Goal: Task Accomplishment & Management: Manage account settings

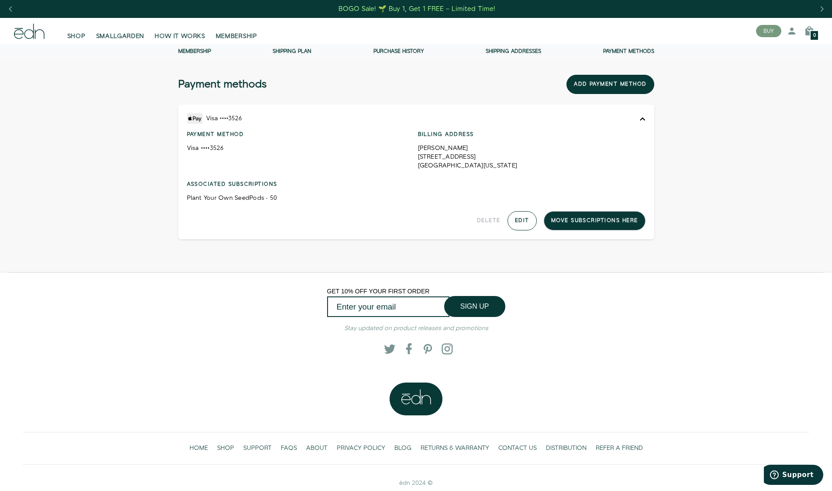
click at [521, 221] on button "Edit" at bounding box center [522, 220] width 29 height 19
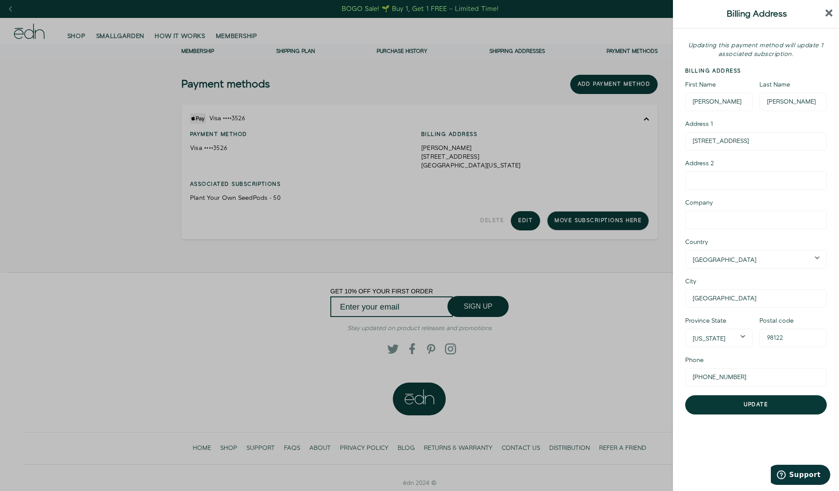
click at [826, 12] on icon "close sidebar" at bounding box center [828, 13] width 7 height 7
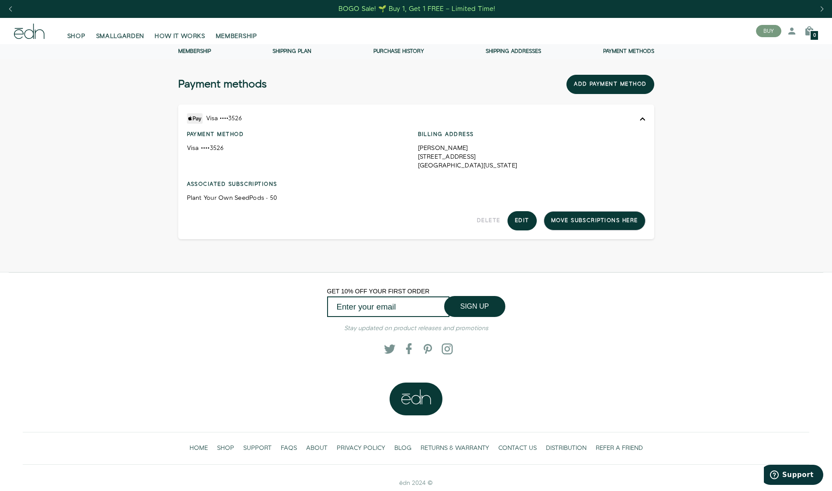
click at [212, 136] on h4 "Payment method" at bounding box center [301, 135] width 228 height 8
click at [622, 221] on div "Delete All associated subscriptions must be cancelled or moved to a different p…" at bounding box center [416, 220] width 459 height 19
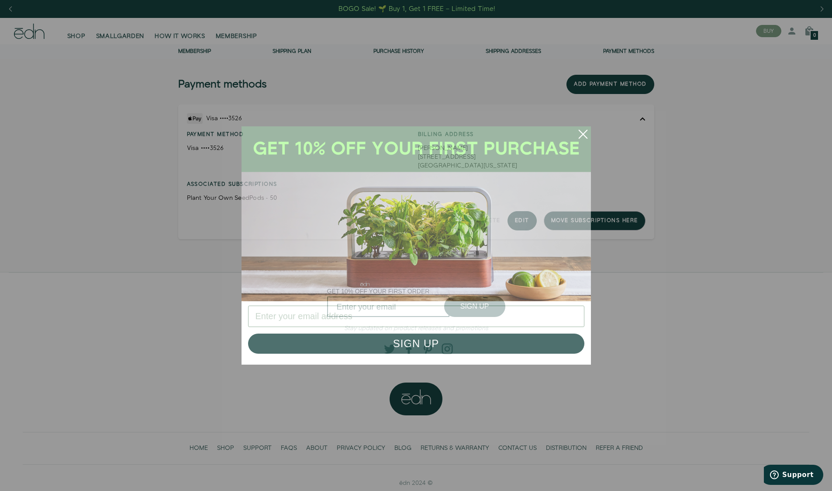
click at [579, 134] on circle "Close dialog" at bounding box center [583, 133] width 19 height 19
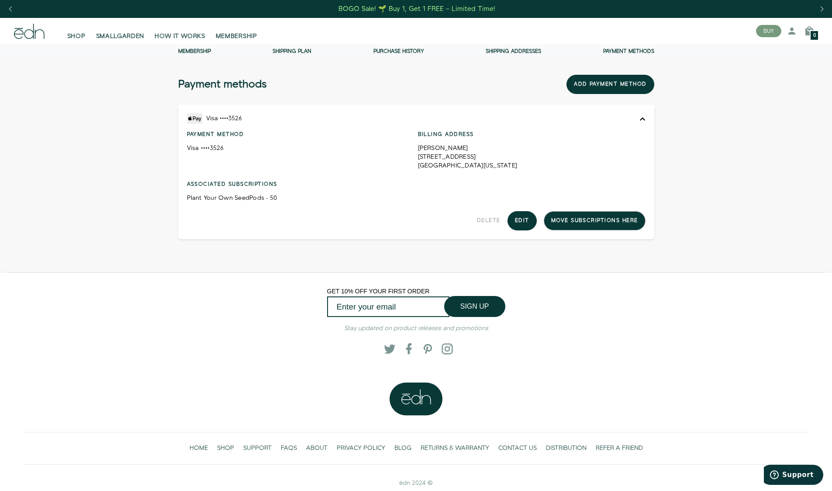
click at [600, 222] on div "Delete All associated subscriptions must be cancelled or moved to a different p…" at bounding box center [416, 220] width 459 height 19
click at [607, 219] on div "Delete All associated subscriptions must be cancelled or moved to a different p…" at bounding box center [416, 220] width 459 height 19
click at [622, 84] on button "Add payment method" at bounding box center [610, 84] width 87 height 19
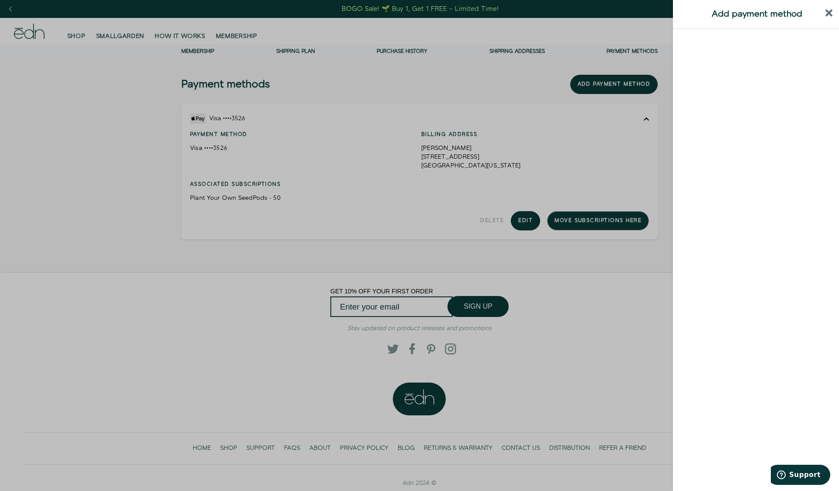
click at [681, 162] on div at bounding box center [756, 260] width 166 height 462
click at [834, 15] on header "Add payment method" at bounding box center [756, 14] width 166 height 29
click at [830, 14] on icon "close sidebar" at bounding box center [828, 13] width 7 height 7
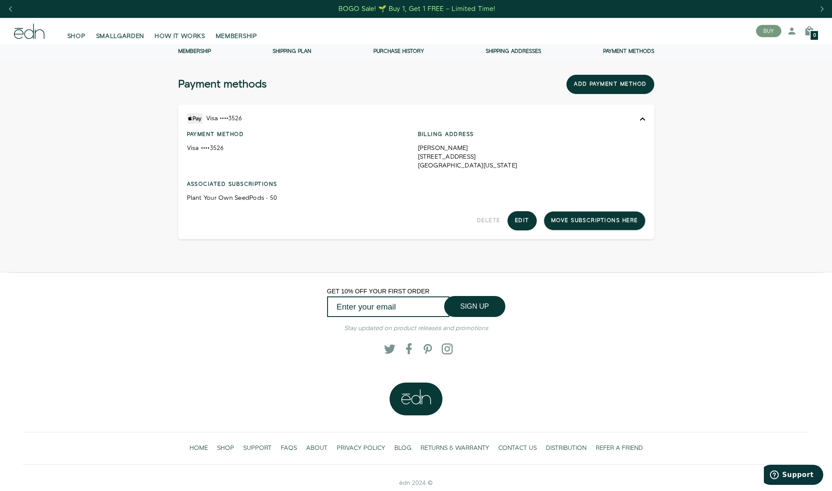
click at [587, 223] on div "Delete All associated subscriptions must be cancelled or moved to a different p…" at bounding box center [416, 220] width 459 height 19
click at [725, 215] on div "Payment methods Membership Shipping Plan Purchase history Shipping addresses Pa…" at bounding box center [416, 158] width 832 height 228
click at [624, 84] on button "Add payment method" at bounding box center [610, 84] width 87 height 19
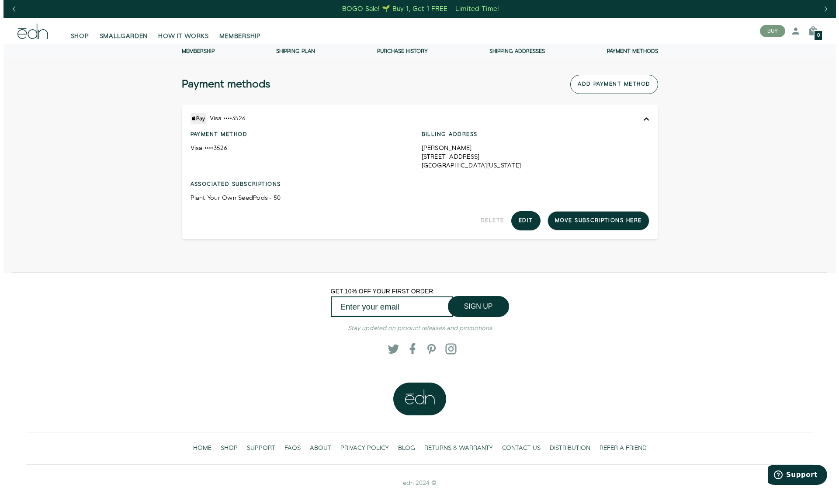
scroll to position [0, 0]
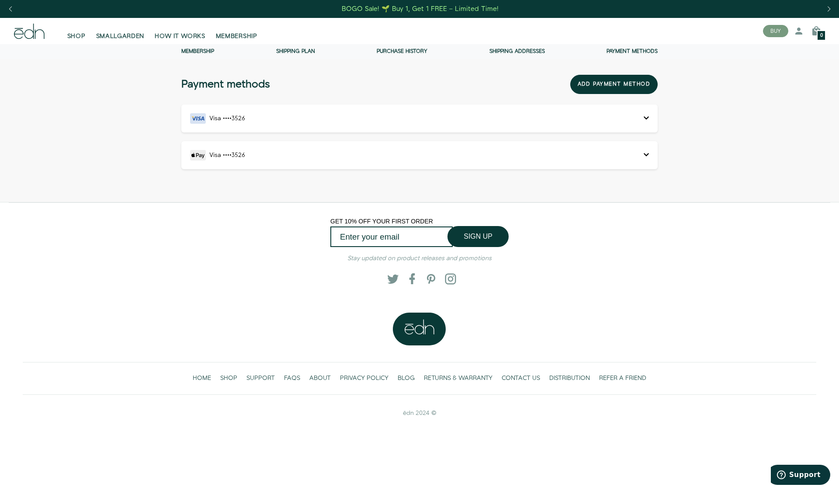
click at [646, 155] on icon at bounding box center [645, 154] width 5 height 3
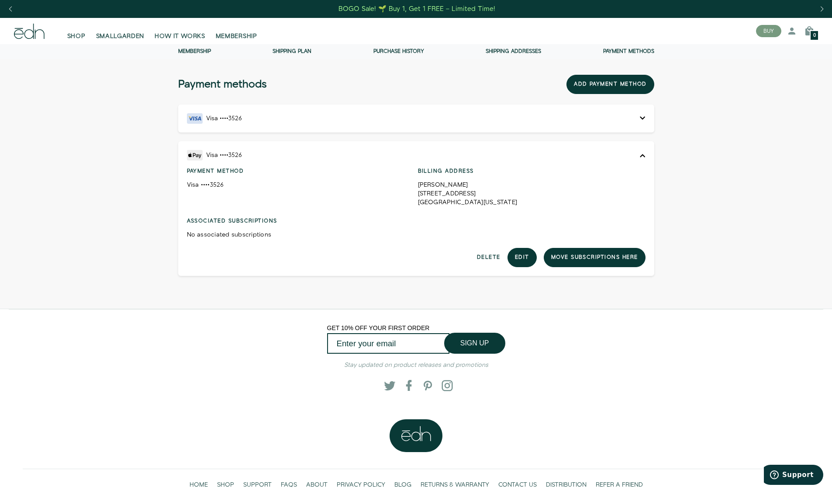
click at [643, 119] on icon at bounding box center [642, 118] width 5 height 6
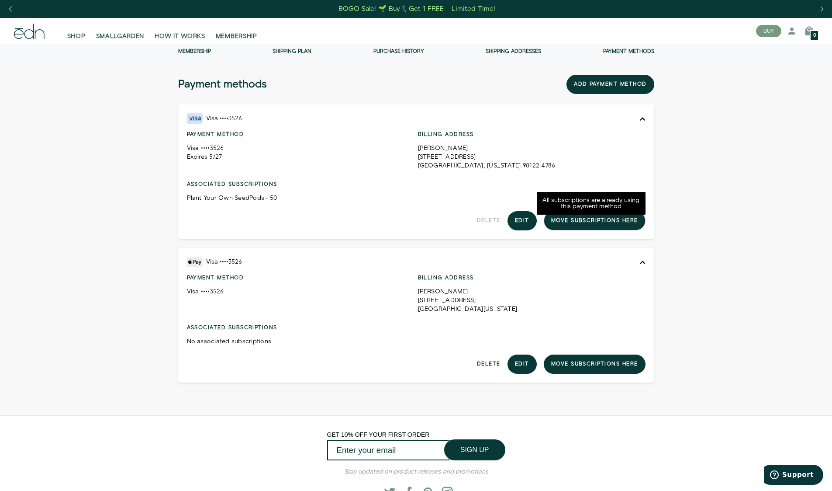
click at [562, 224] on div "Move subscriptions here All subscriptions are already using this payment method" at bounding box center [591, 220] width 109 height 19
click at [493, 366] on button "Delete" at bounding box center [489, 363] width 24 height 19
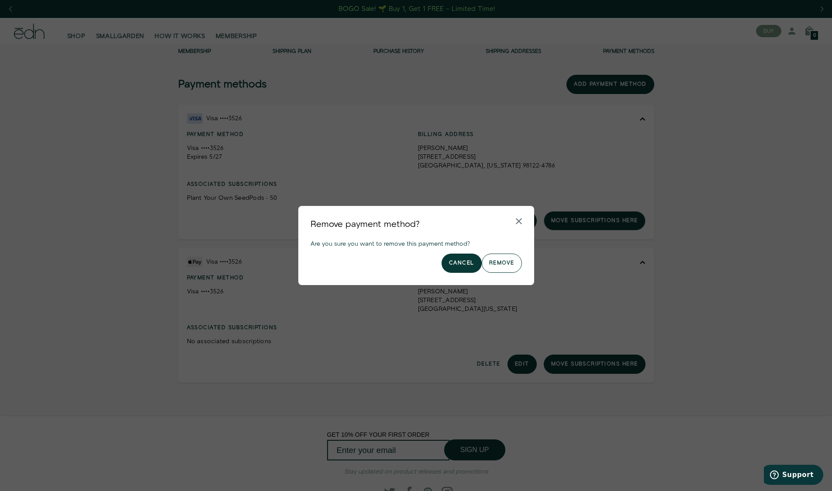
click at [500, 265] on button "Remove" at bounding box center [502, 262] width 40 height 19
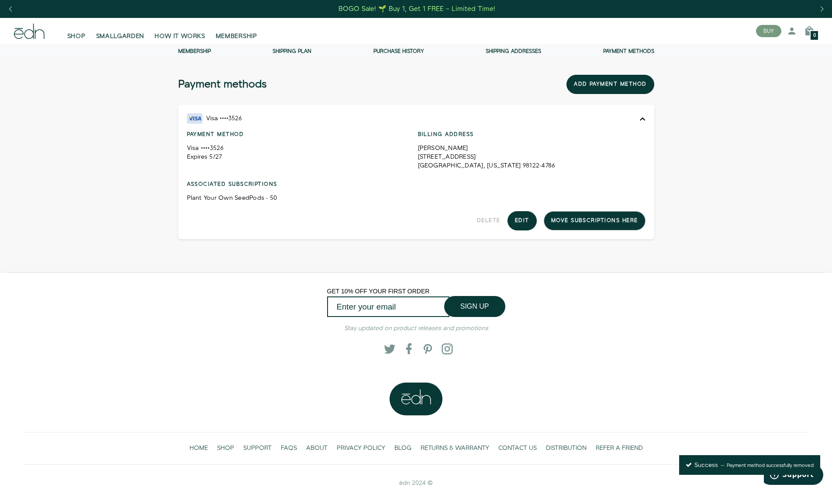
click at [778, 339] on div "Twitter Facebook Pinterest Instagram" at bounding box center [416, 348] width 759 height 25
click at [199, 52] on link "Membership" at bounding box center [194, 51] width 33 height 7
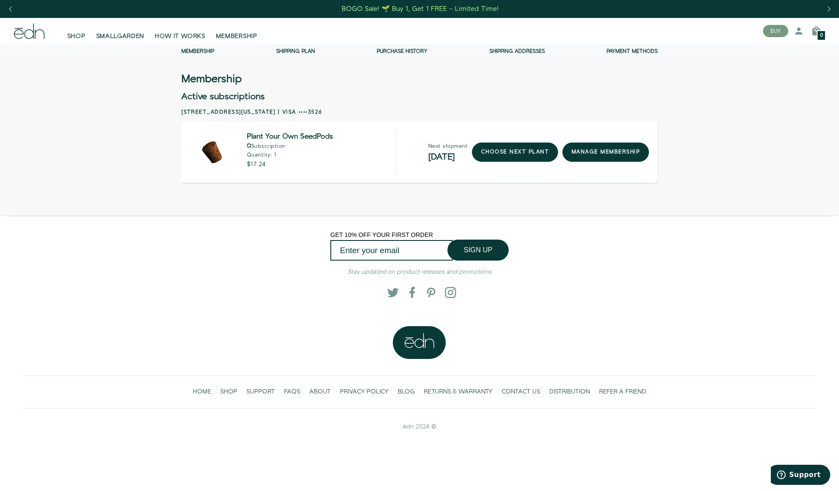
click at [698, 233] on div "GET 10% OFF YOUR FIRST ORDER SIGN UP Submit Stay updated on product releases an…" at bounding box center [419, 276] width 807 height 92
click at [249, 37] on span "MEMBERSHIP" at bounding box center [236, 36] width 41 height 9
